Goal: Transaction & Acquisition: Purchase product/service

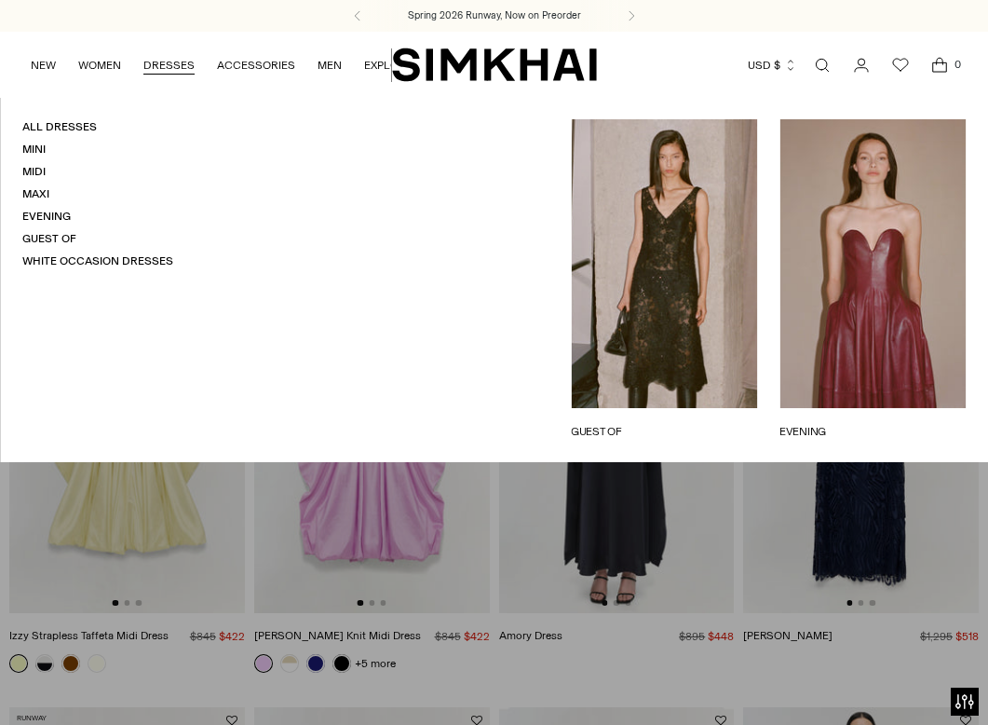
click at [174, 72] on link "DRESSES" at bounding box center [168, 65] width 51 height 41
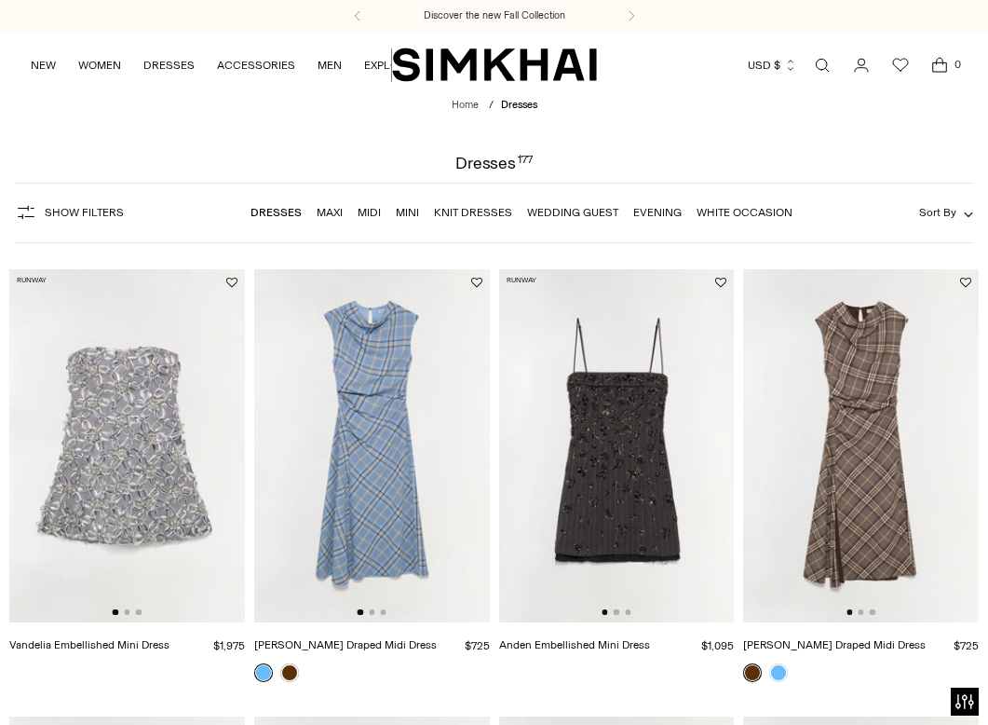
click at [263, 213] on link "Dresses" at bounding box center [276, 212] width 51 height 13
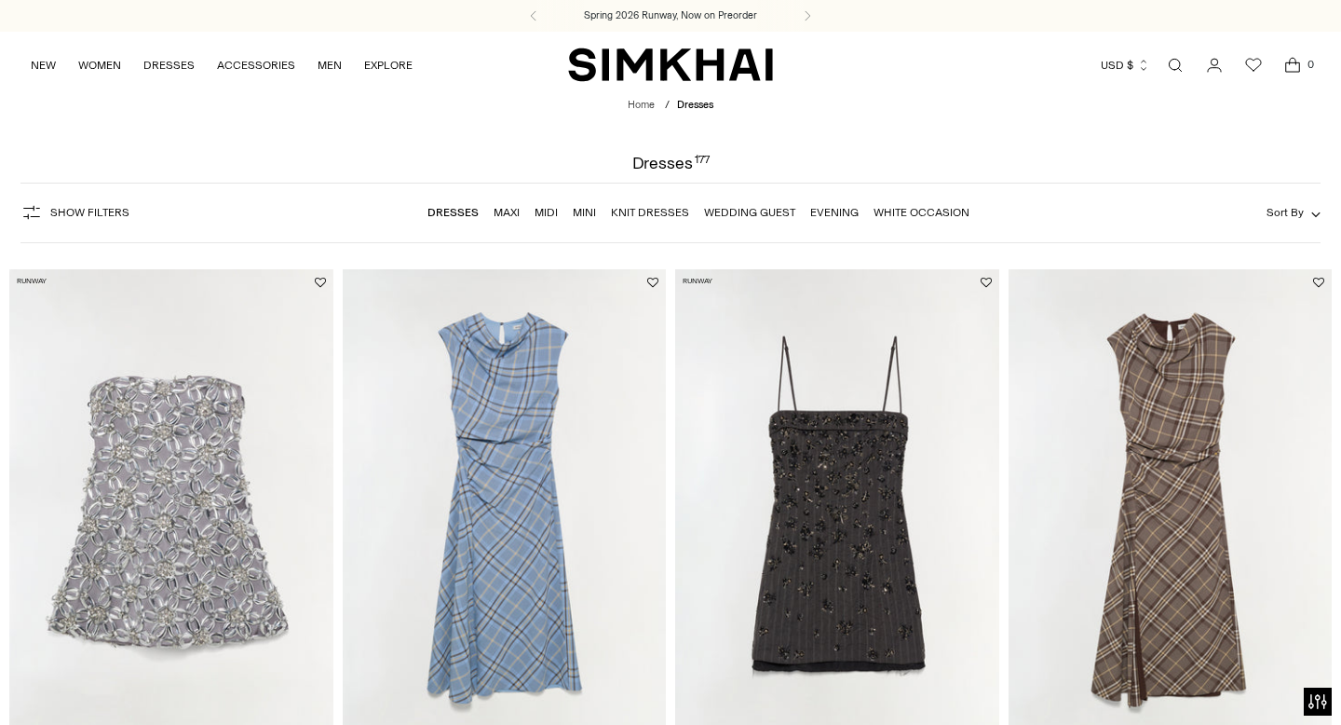
click at [80, 214] on span "Show Filters" at bounding box center [89, 212] width 79 height 13
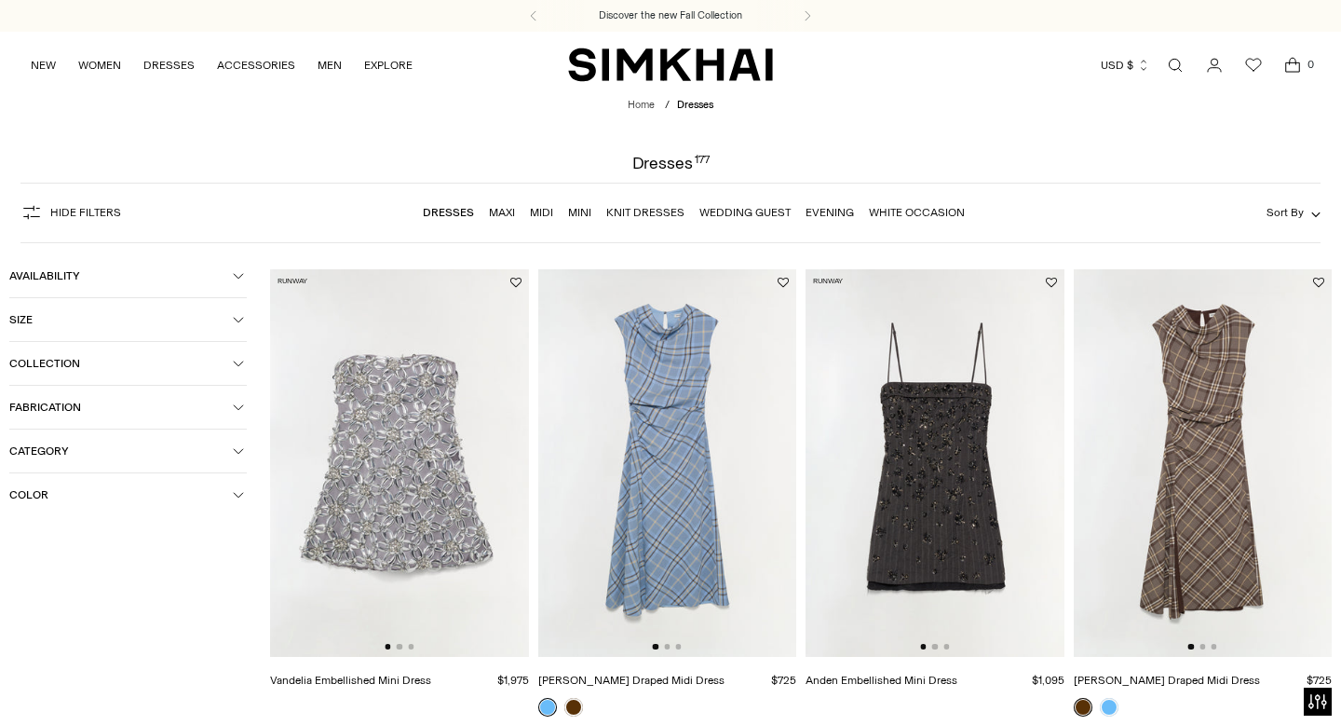
click at [58, 487] on button "Color" at bounding box center [127, 494] width 237 height 43
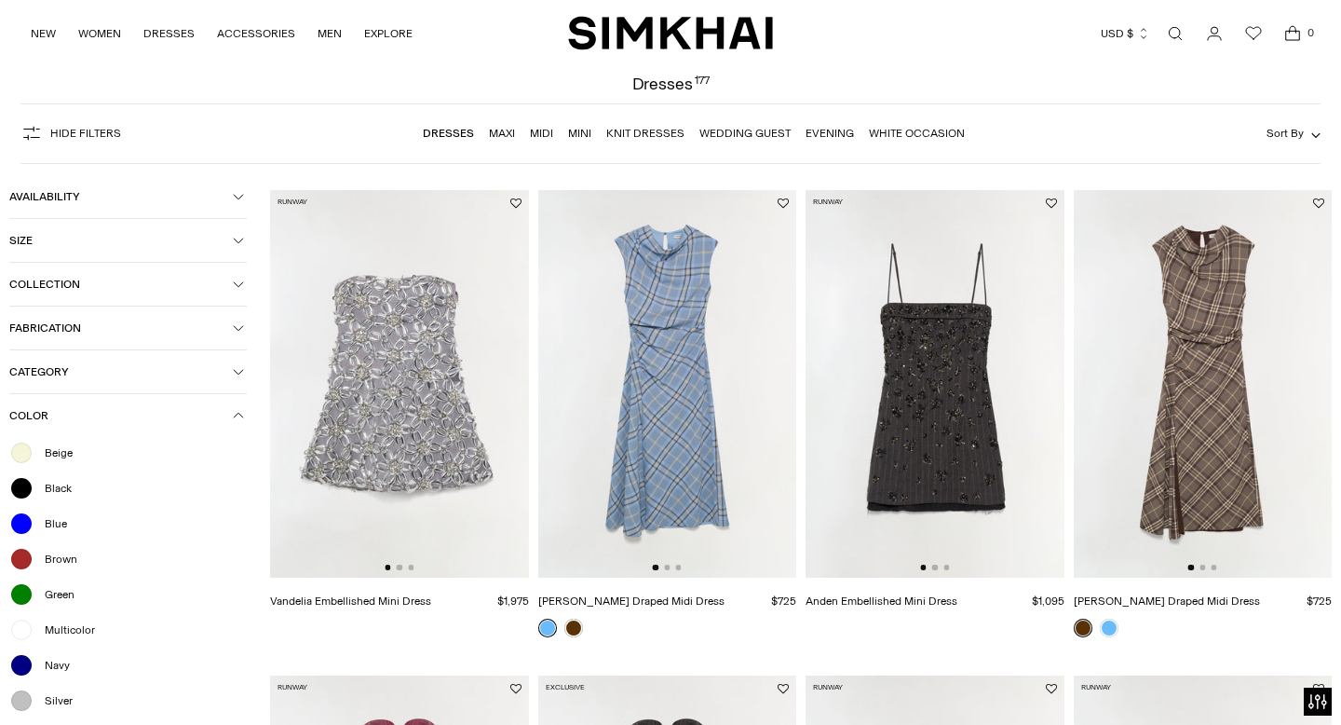
scroll to position [138, 0]
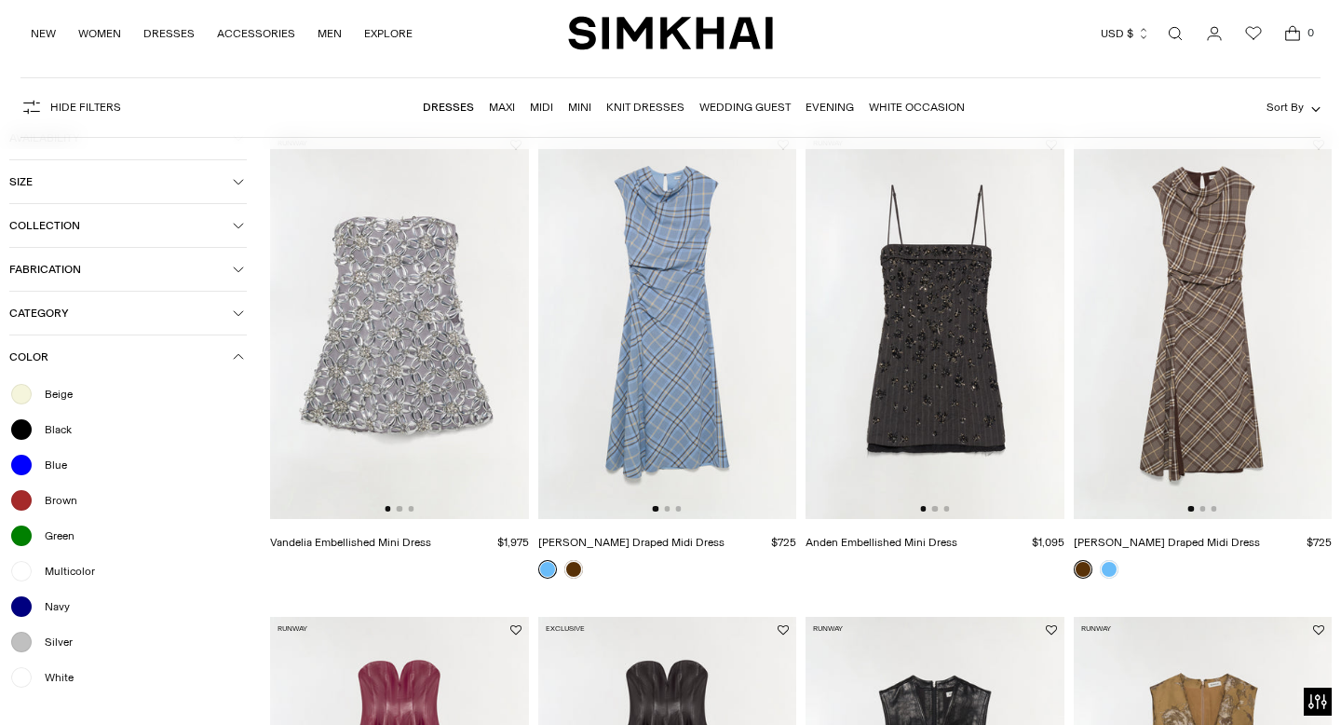
click at [51, 541] on span "Green" at bounding box center [54, 535] width 41 height 17
